Goal: Transaction & Acquisition: Book appointment/travel/reservation

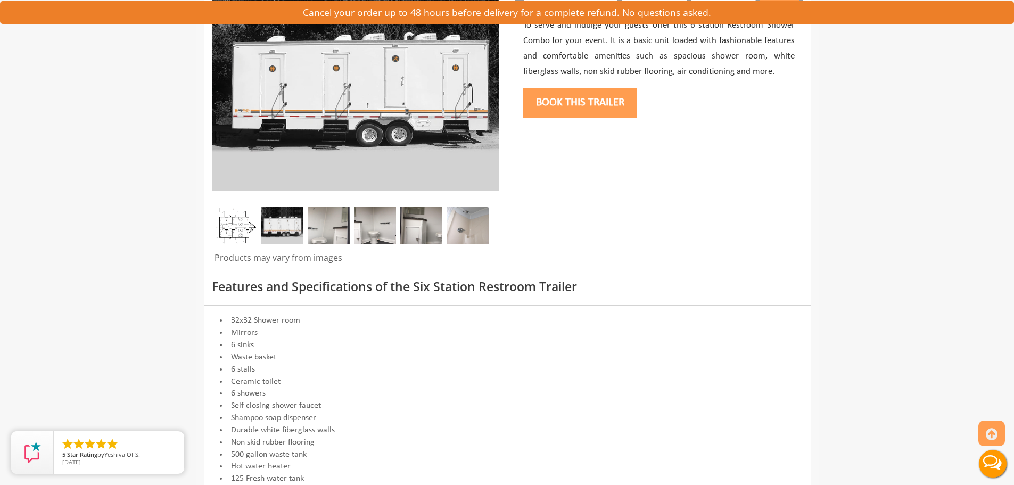
scroll to position [160, 0]
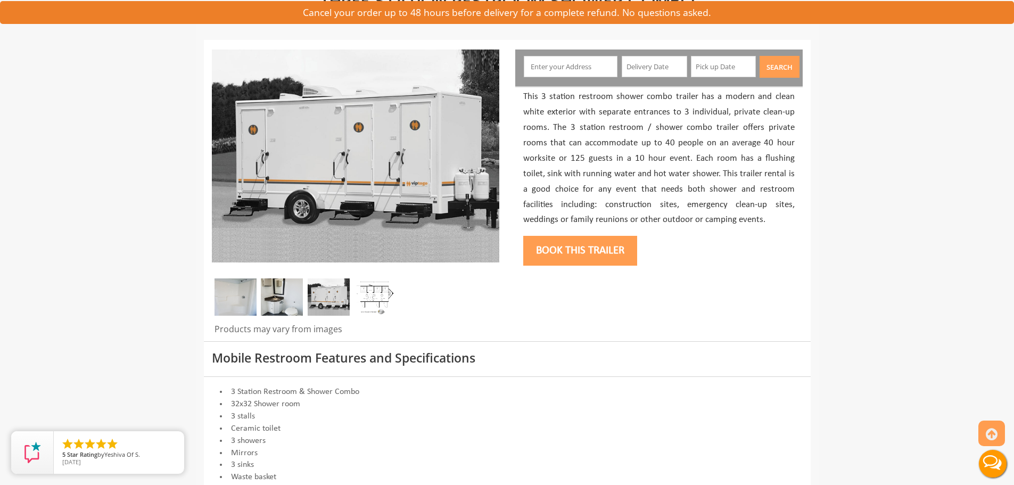
scroll to position [106, 0]
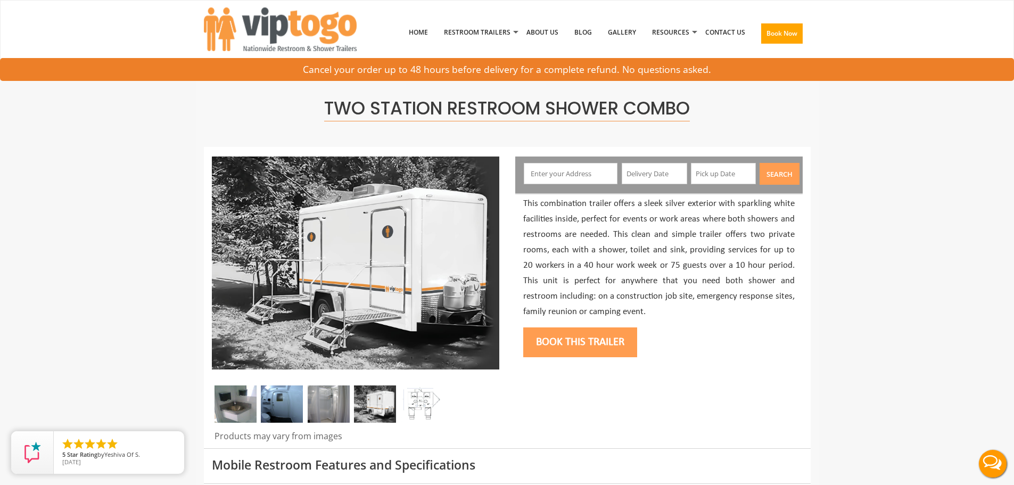
click at [249, 396] on img at bounding box center [236, 403] width 42 height 37
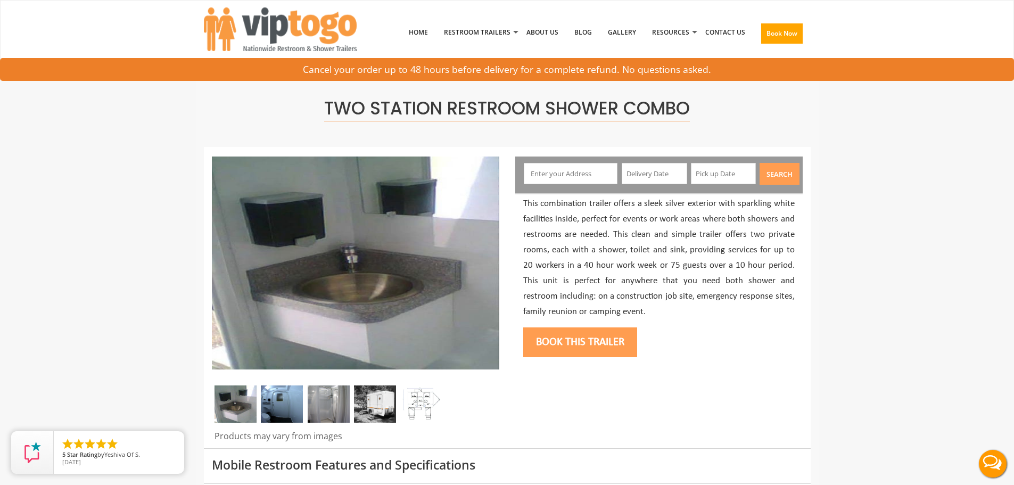
click at [282, 396] on img at bounding box center [282, 403] width 42 height 37
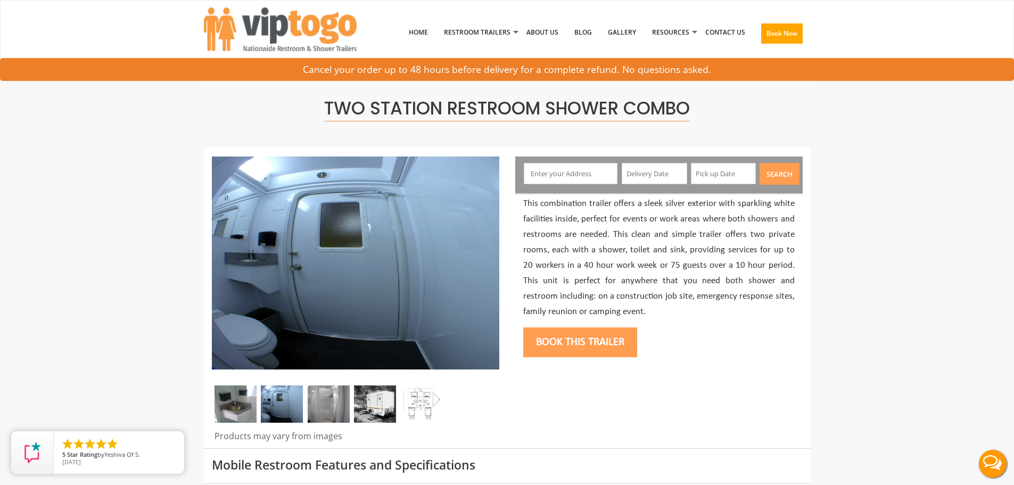
click at [339, 405] on img at bounding box center [329, 403] width 42 height 37
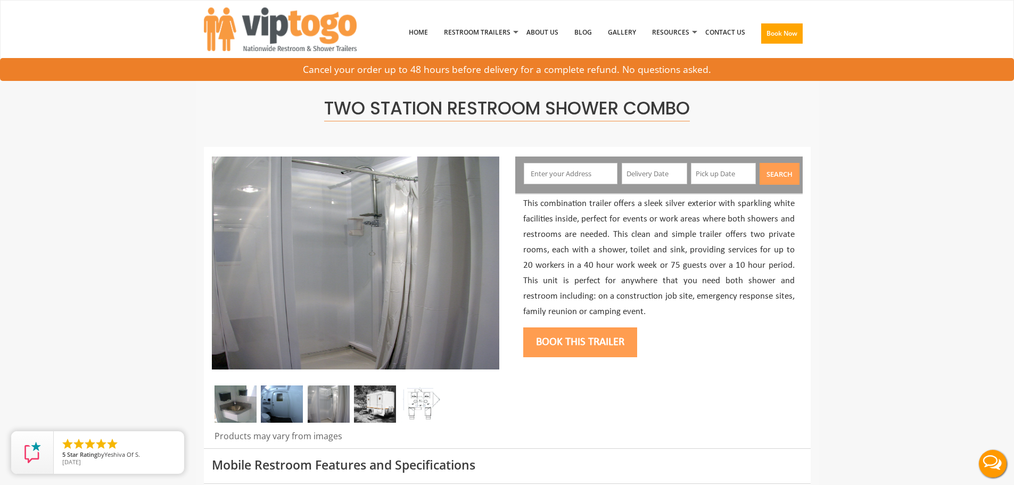
click at [367, 400] on img at bounding box center [375, 403] width 42 height 37
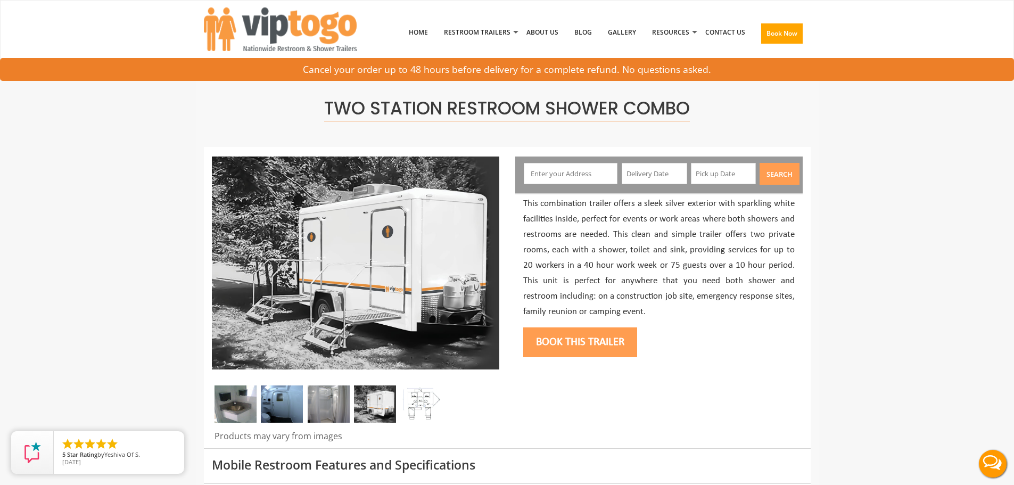
click at [407, 400] on img at bounding box center [421, 403] width 42 height 37
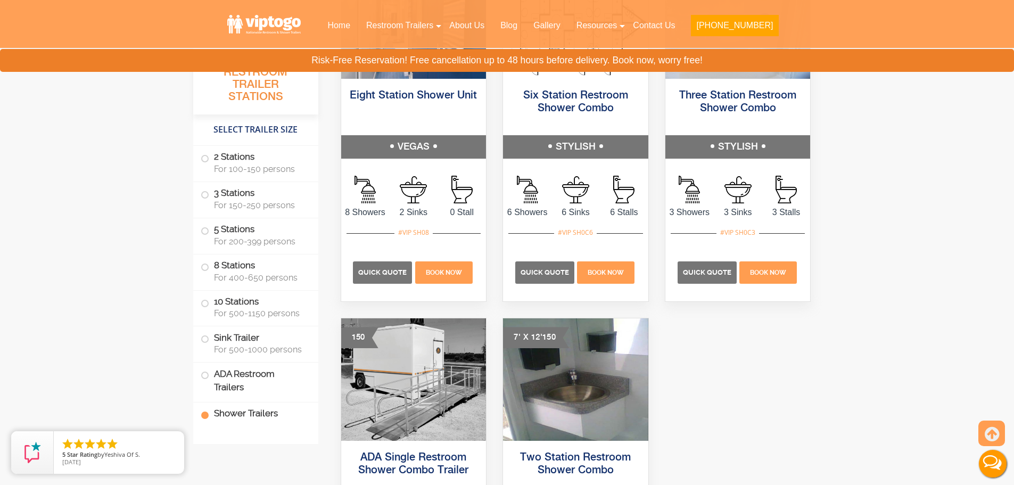
scroll to position [4737, 0]
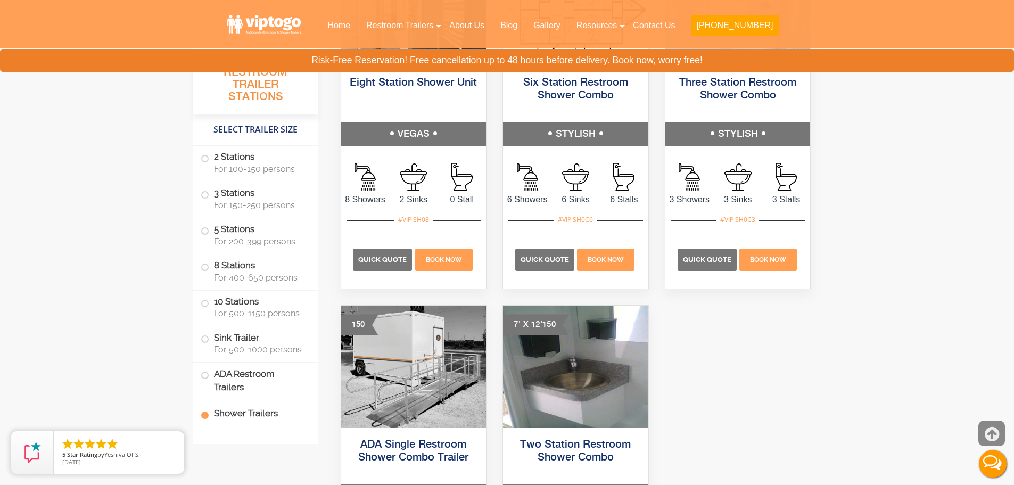
click at [996, 426] on icon at bounding box center [992, 435] width 14 height 26
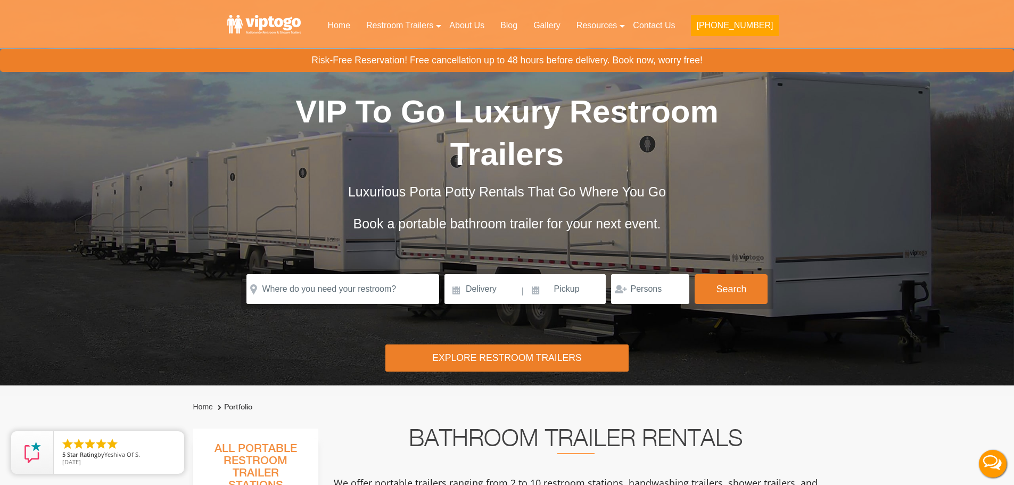
scroll to position [0, 0]
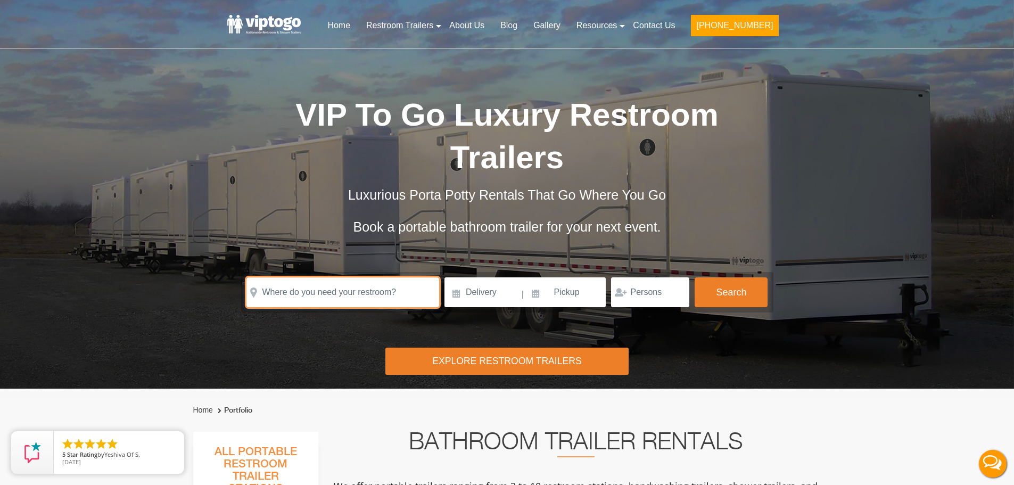
click at [303, 291] on input "text" at bounding box center [342, 292] width 193 height 30
paste input "[STREET_ADDRESS]"
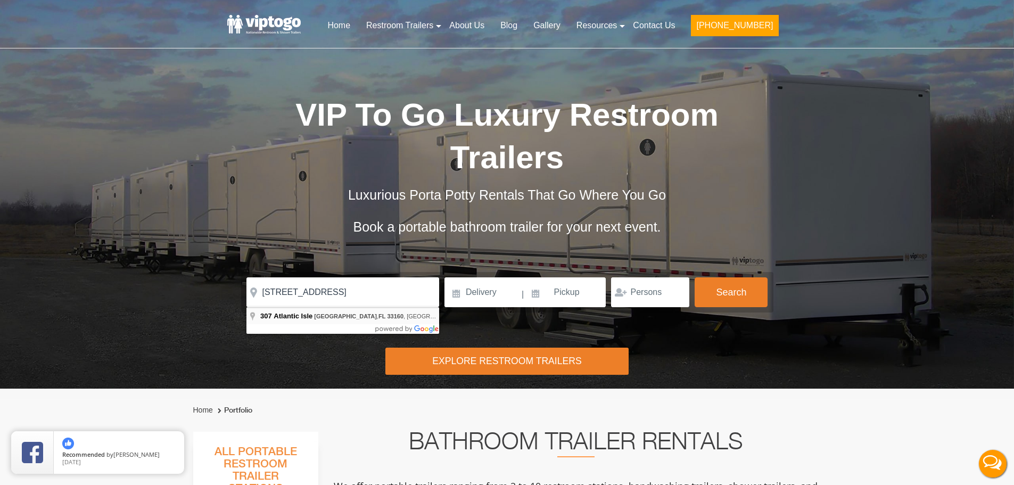
type input "[STREET_ADDRESS]"
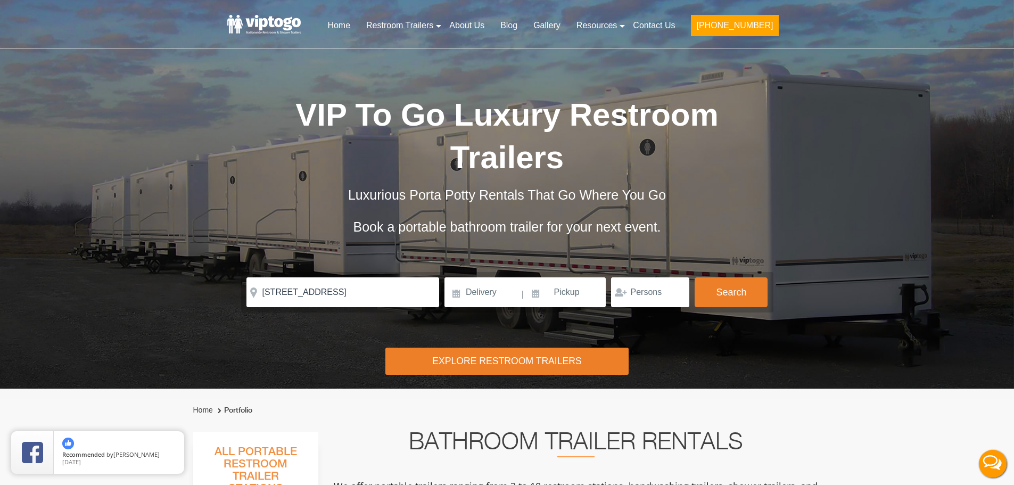
scroll to position [0, 0]
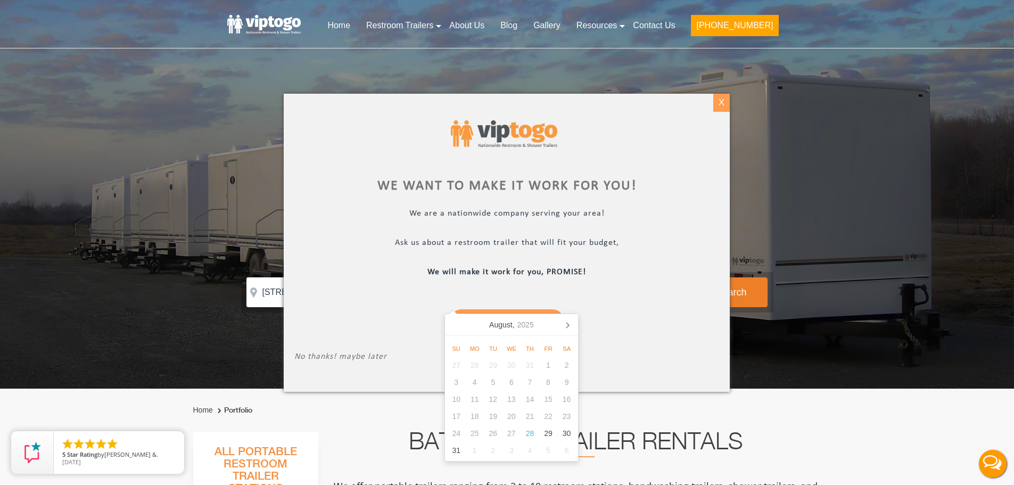
click at [721, 104] on div "X" at bounding box center [721, 103] width 17 height 18
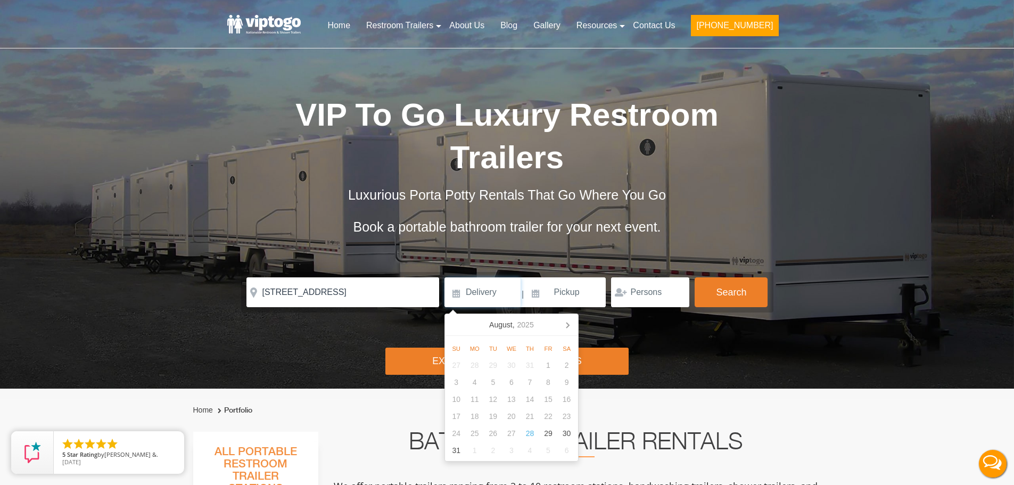
click at [489, 289] on input at bounding box center [483, 292] width 76 height 30
click at [479, 290] on input at bounding box center [483, 292] width 76 height 30
click at [457, 326] on nav "[DATE]" at bounding box center [511, 325] width 133 height 22
click at [566, 320] on icon at bounding box center [567, 324] width 17 height 17
click at [475, 405] on div "15" at bounding box center [474, 399] width 19 height 17
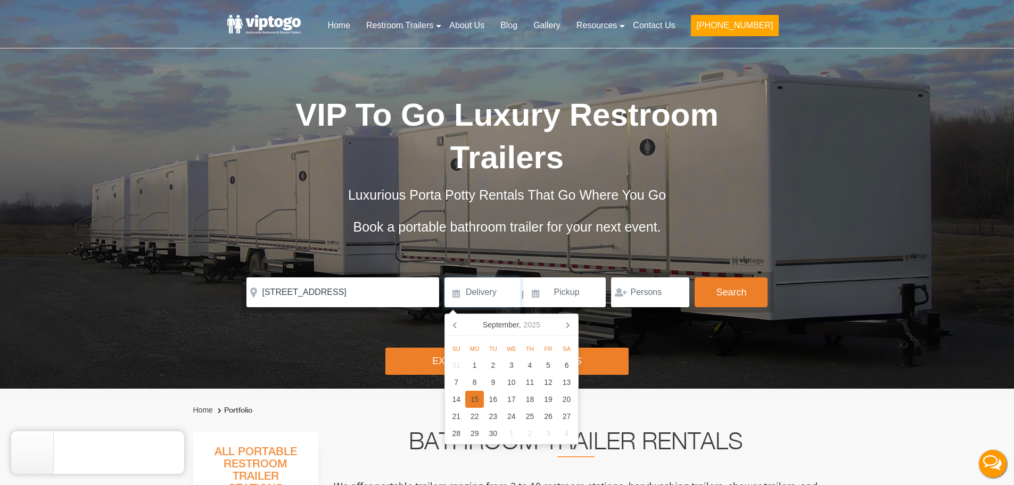
type input "[DATE]"
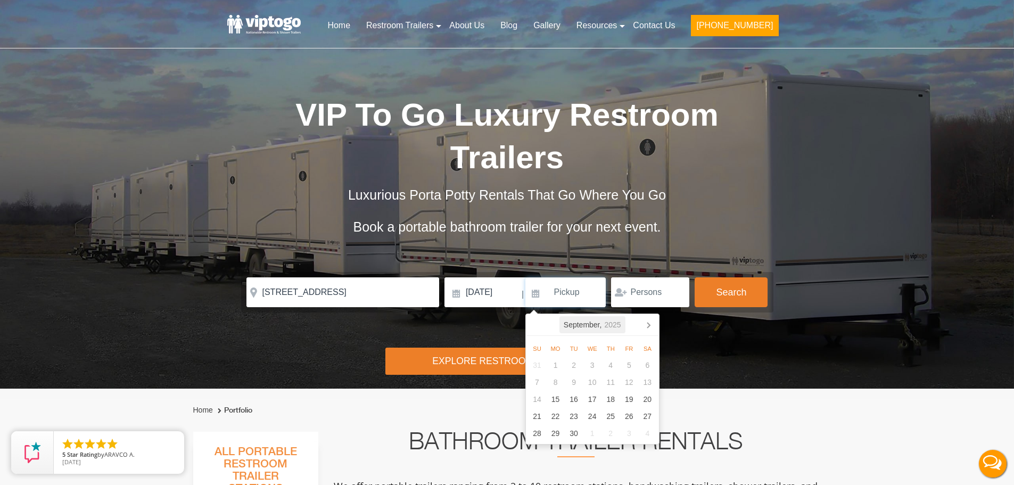
click at [614, 326] on icon "2025" at bounding box center [612, 324] width 17 height 13
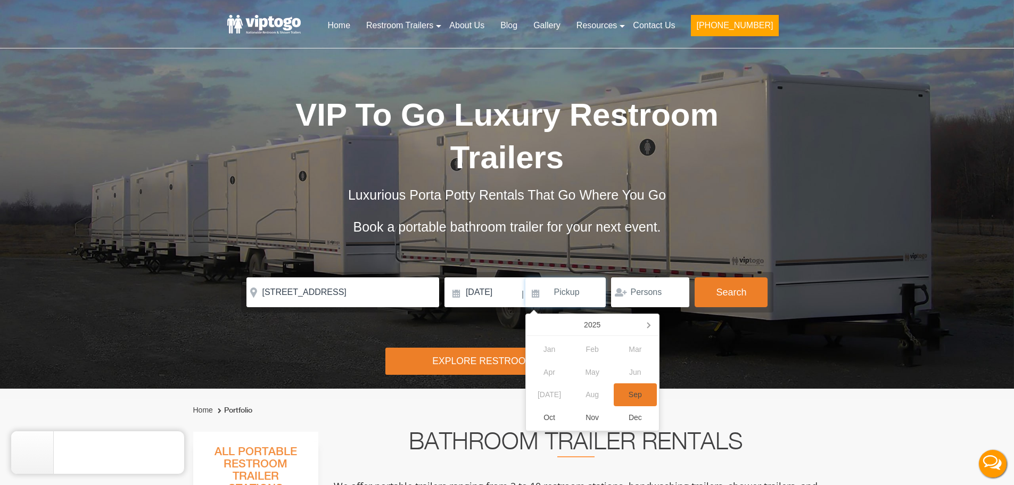
click at [630, 394] on div "Sep" at bounding box center [635, 394] width 43 height 23
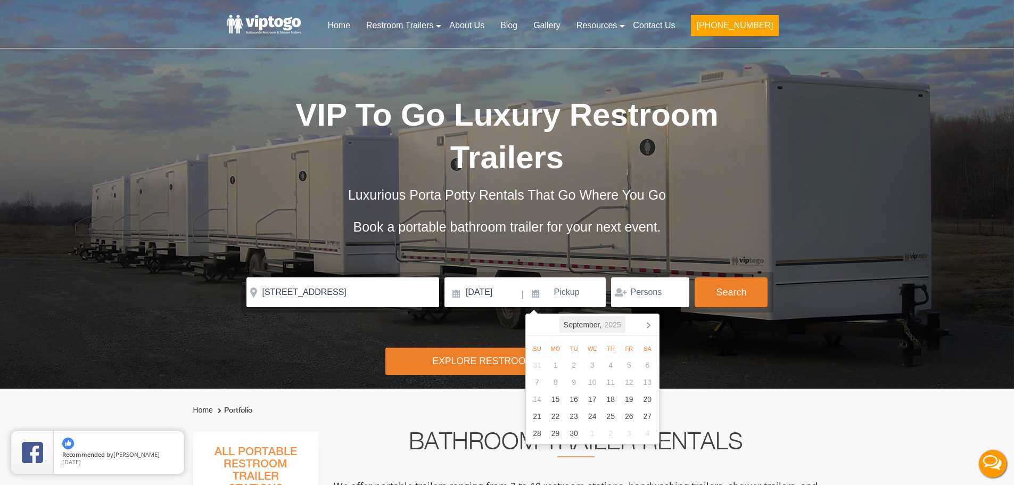
click at [612, 325] on icon "2025" at bounding box center [612, 324] width 17 height 13
click at [599, 327] on div "2025" at bounding box center [592, 324] width 25 height 17
click at [642, 390] on div "2026" at bounding box center [640, 383] width 32 height 30
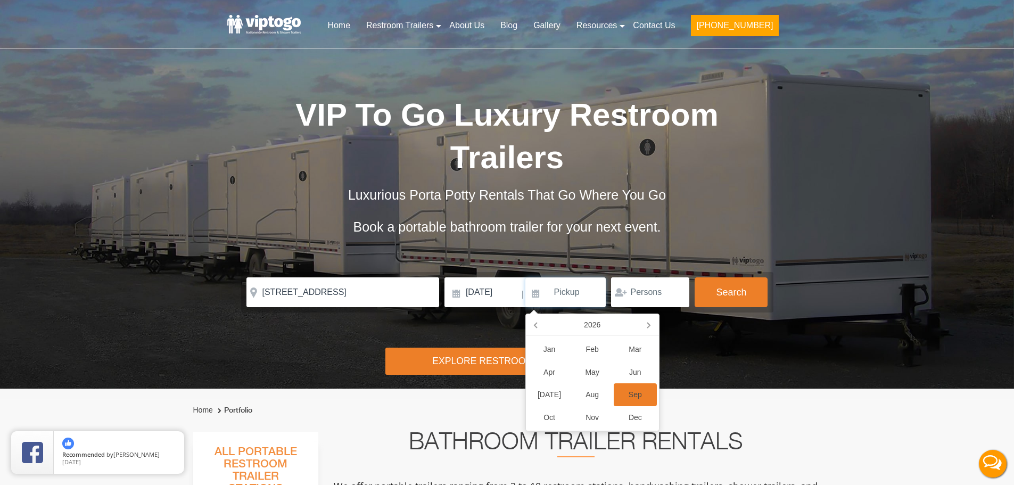
click at [642, 390] on div "Sep" at bounding box center [635, 394] width 43 height 23
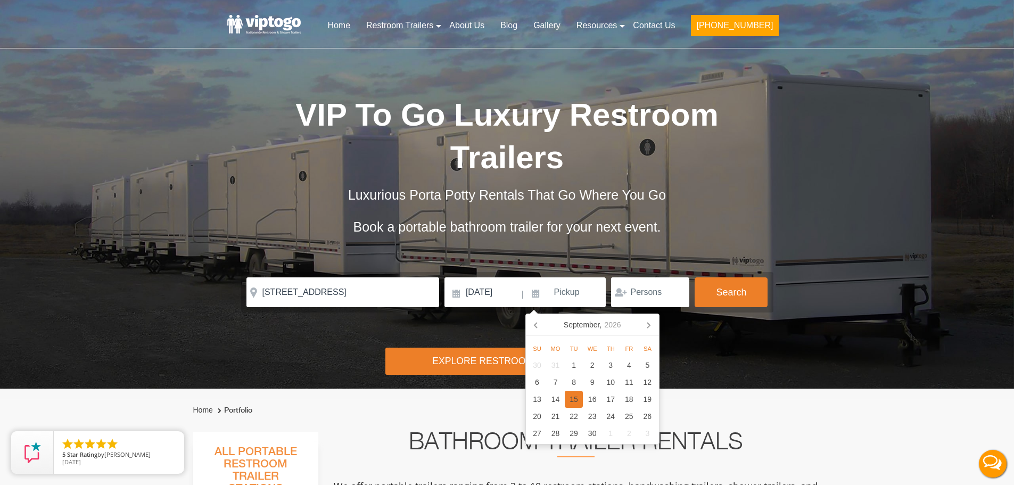
click at [573, 398] on div "15" at bounding box center [574, 399] width 19 height 17
type input "[DATE]"
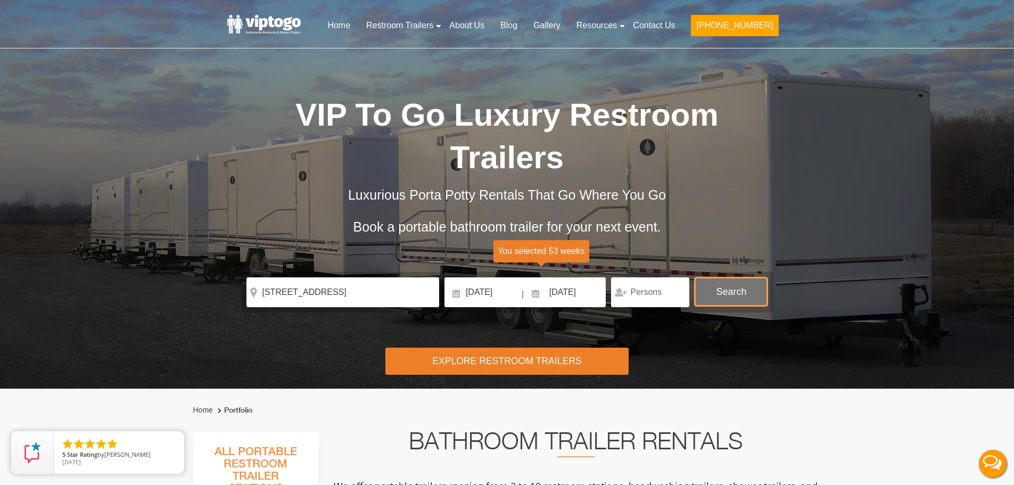
click at [729, 300] on button "Search" at bounding box center [731, 291] width 73 height 29
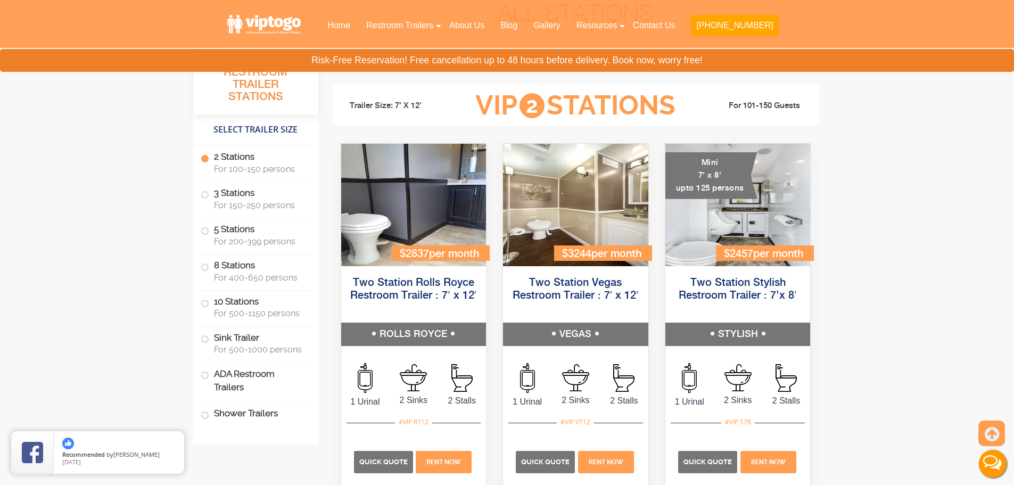
scroll to position [432, 0]
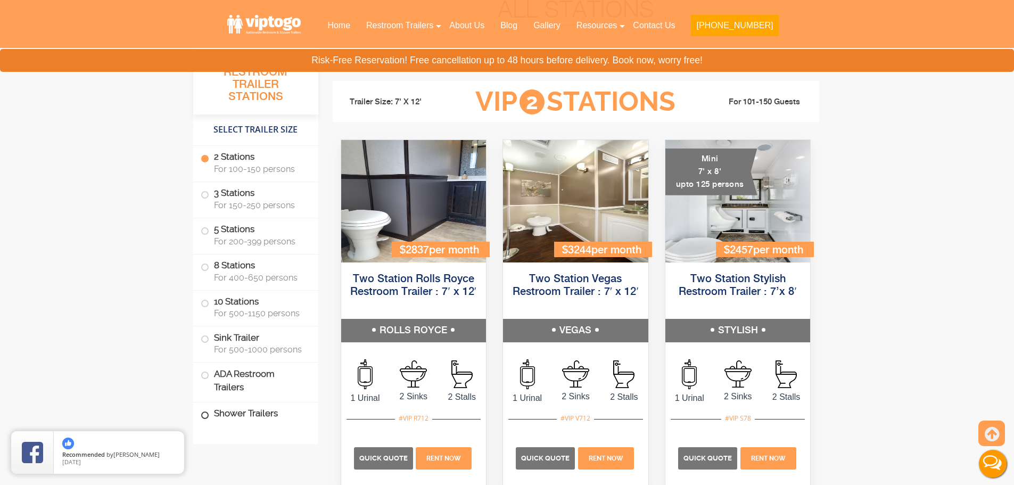
click at [248, 415] on label "Shower Trailers" at bounding box center [256, 413] width 110 height 23
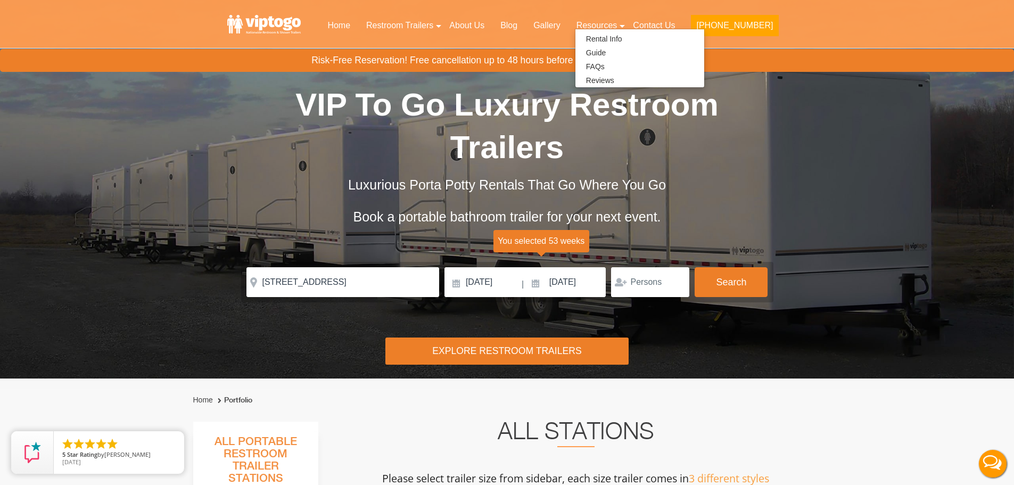
scroll to position [0, 0]
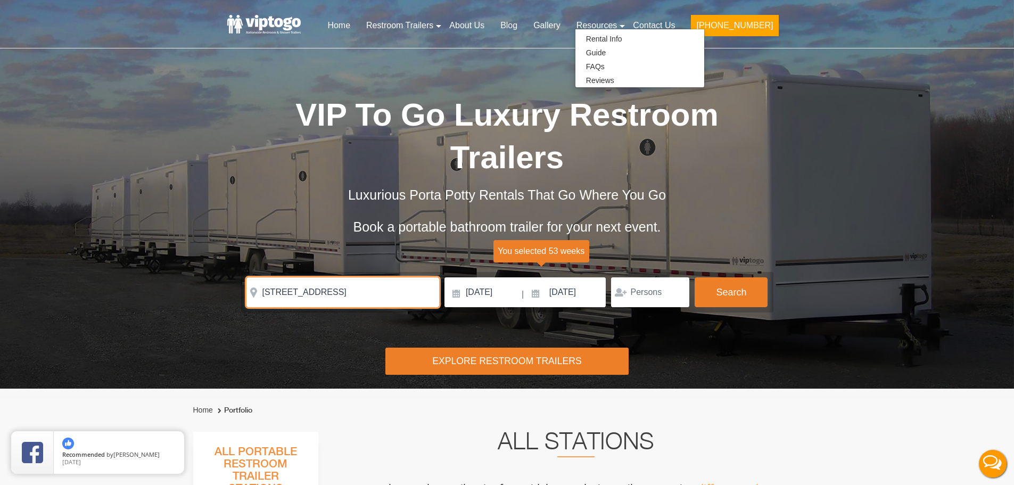
click at [334, 294] on input "[STREET_ADDRESS]" at bounding box center [342, 292] width 193 height 30
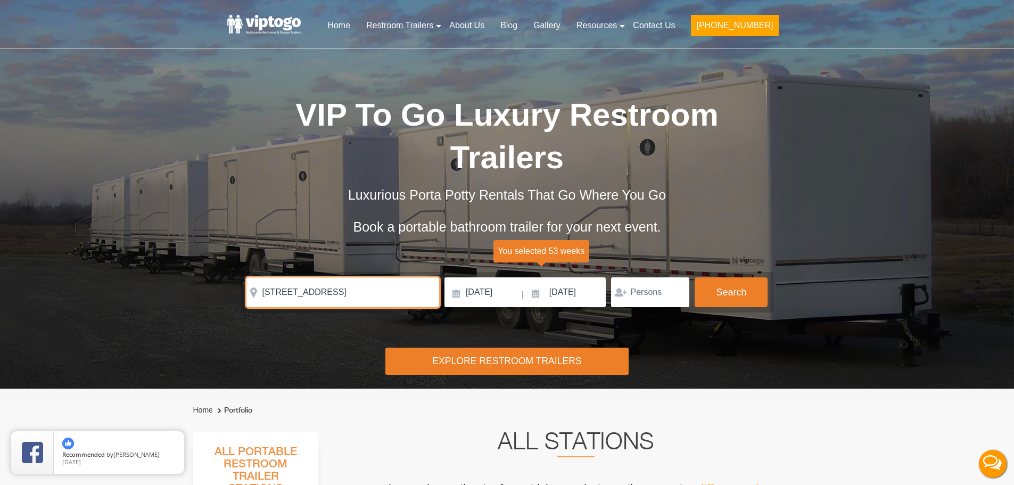
click at [334, 294] on input "[STREET_ADDRESS]" at bounding box center [342, 292] width 193 height 30
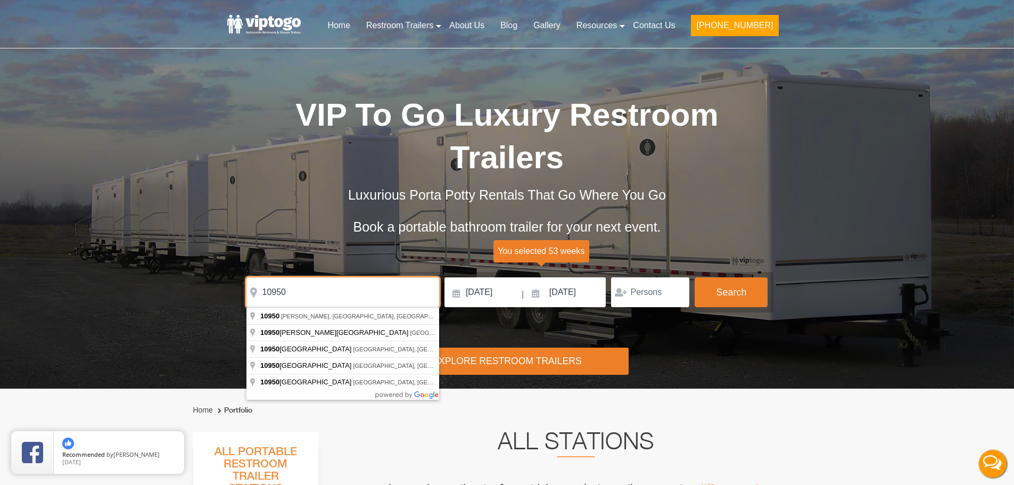
type input "10950"
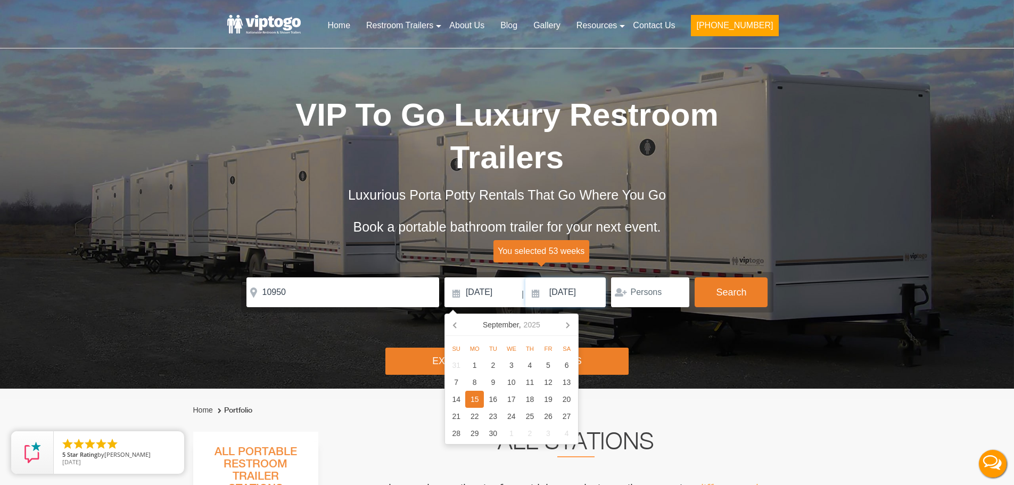
click at [572, 293] on input "[DATE]" at bounding box center [565, 292] width 81 height 30
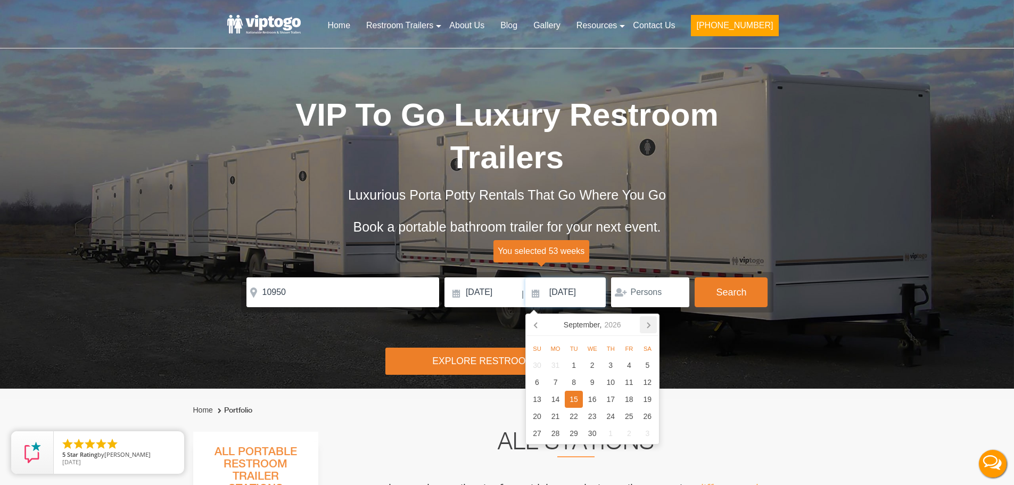
click at [650, 325] on icon at bounding box center [648, 325] width 3 height 5
click at [577, 402] on div "15" at bounding box center [574, 399] width 19 height 17
type input "[DATE]"
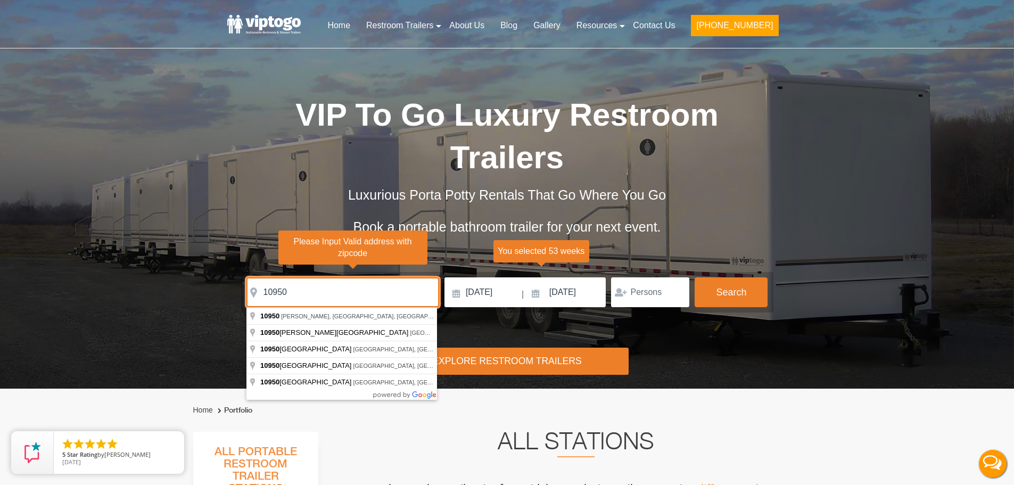
click at [323, 299] on input "10950" at bounding box center [342, 292] width 193 height 30
type input "Kiryas [PERSON_NAME], NY 10950, [GEOGRAPHIC_DATA]"
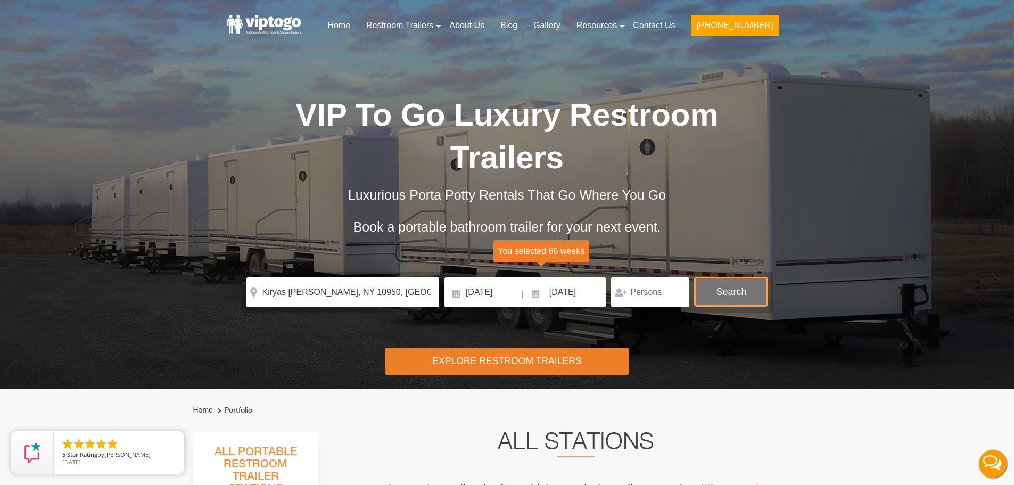
click at [729, 289] on button "Search" at bounding box center [731, 291] width 73 height 29
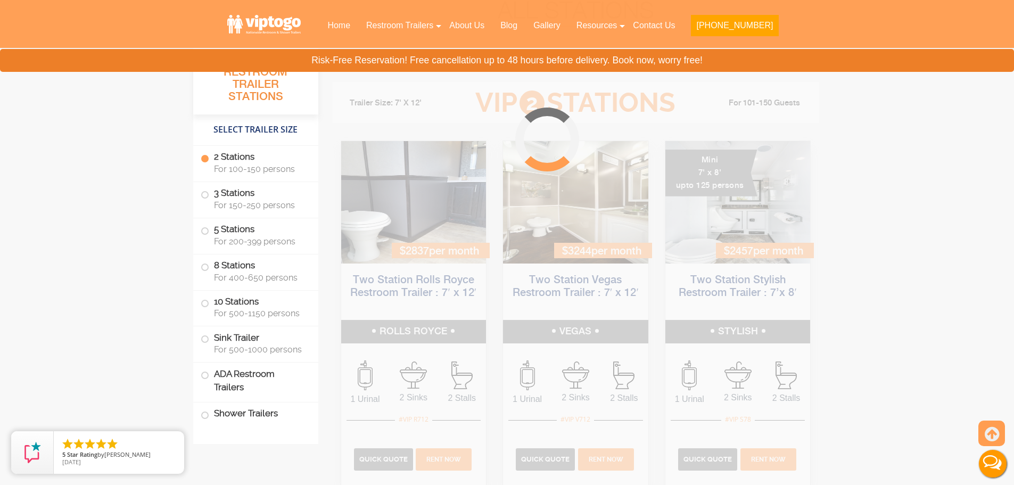
scroll to position [432, 0]
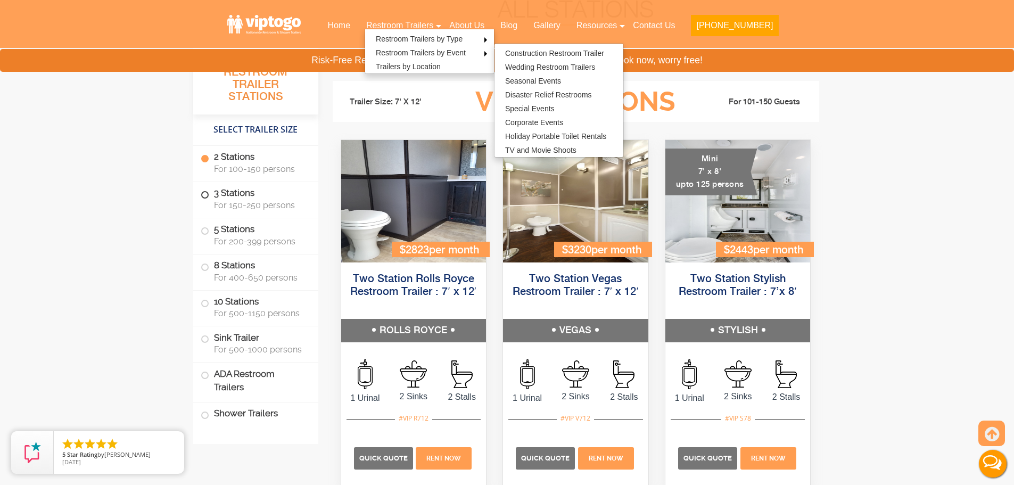
click at [210, 195] on label "3 Stations For 150-250 persons" at bounding box center [256, 198] width 110 height 33
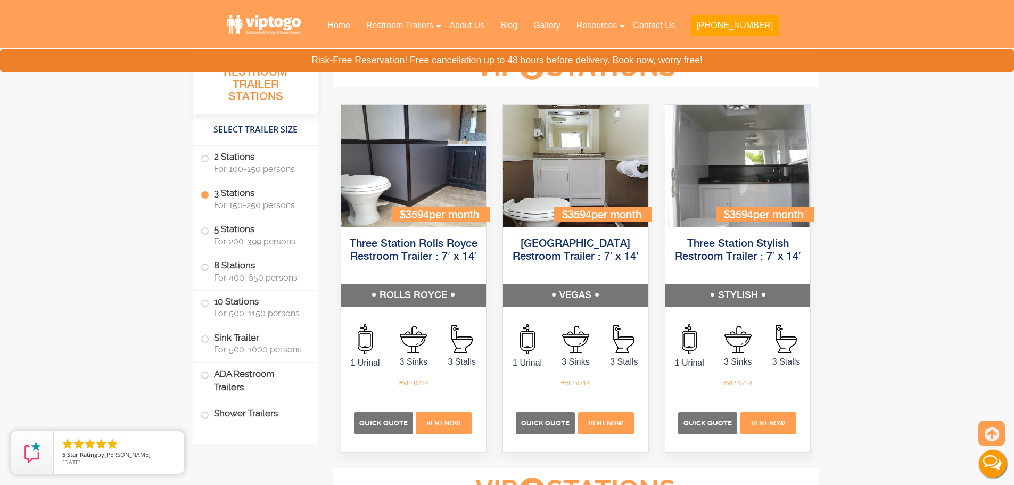
scroll to position [1173, 0]
